Goal: Share content

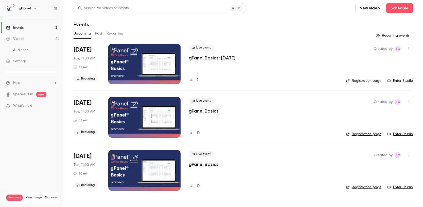
click at [409, 51] on button "button" at bounding box center [409, 49] width 8 height 8
click at [396, 60] on div "Share" at bounding box center [389, 61] width 39 height 5
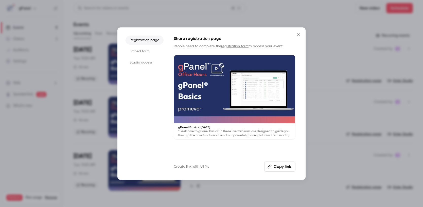
click at [144, 60] on li "Studio access" at bounding box center [145, 62] width 38 height 9
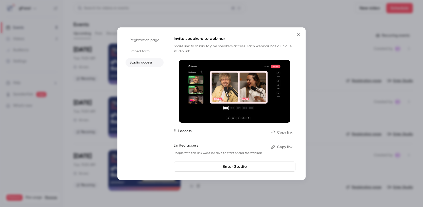
click at [281, 133] on button "Copy link" at bounding box center [282, 132] width 27 height 8
